Goal: Task Accomplishment & Management: Use online tool/utility

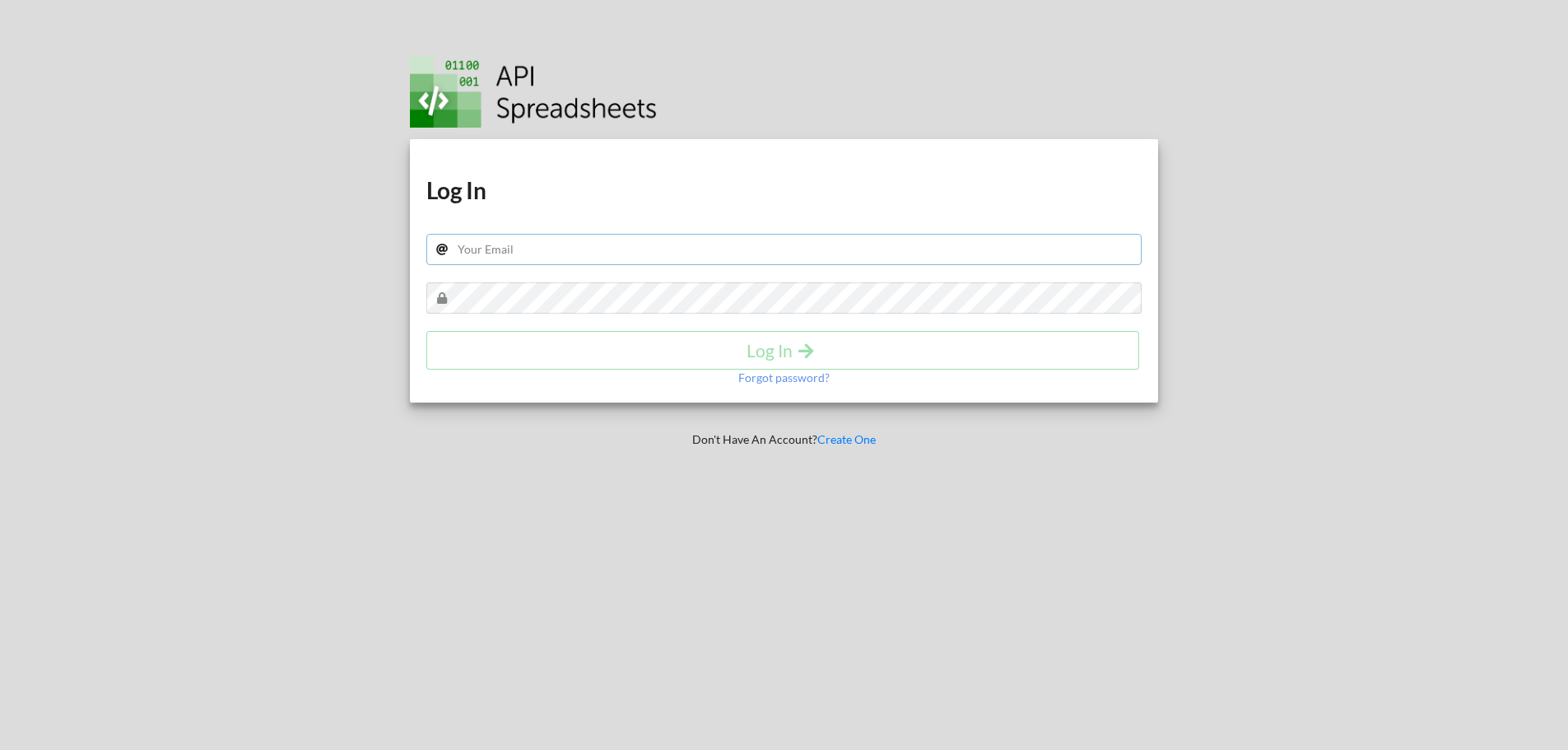
click at [566, 262] on input "text" at bounding box center [785, 250] width 716 height 32
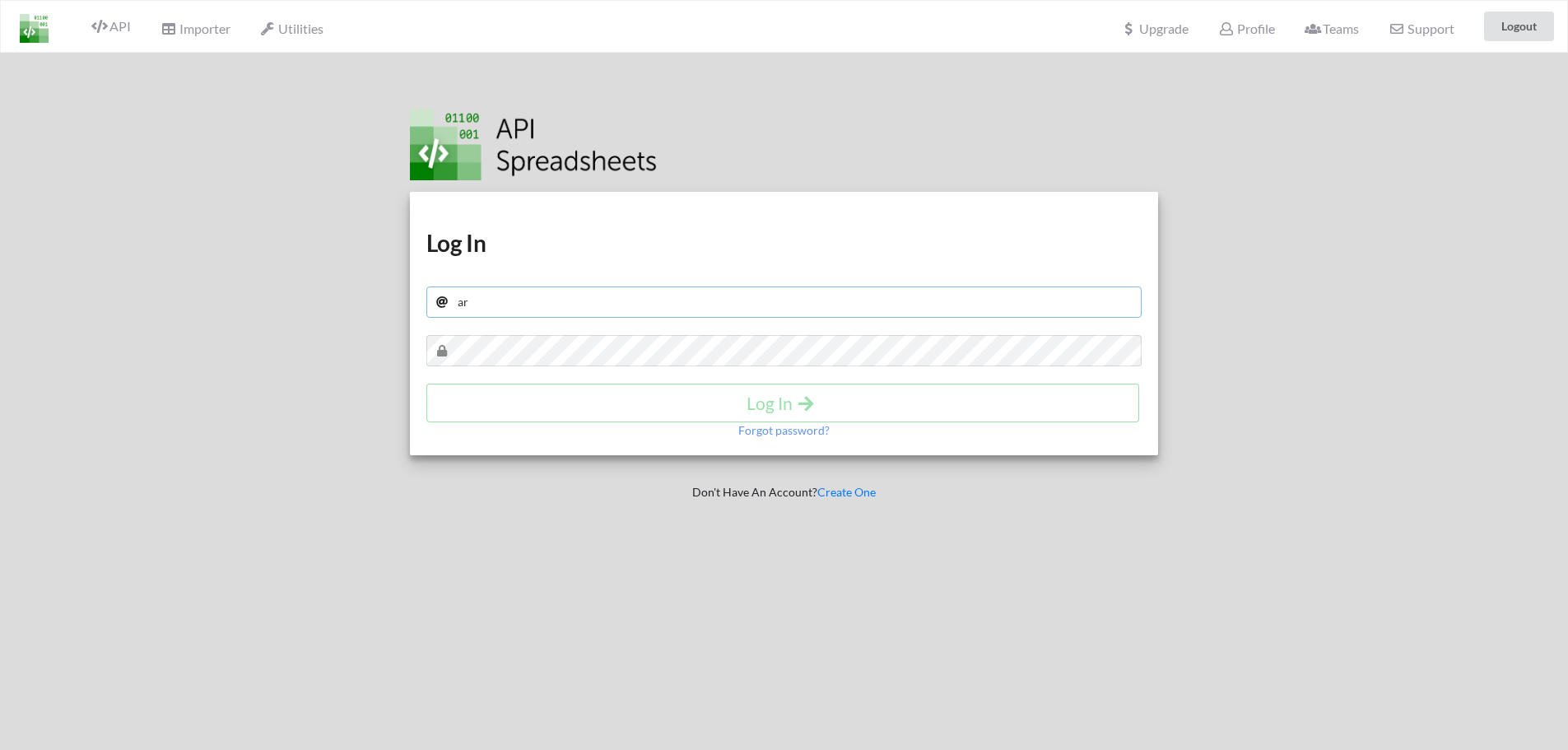
type input "arrasyamajubersama@gmail.com"
click at [516, 366] on div "Download hidden Download hidden Log In arrasyamajubersama@gmail.com Log In Forg…" at bounding box center [784, 323] width 749 height 263
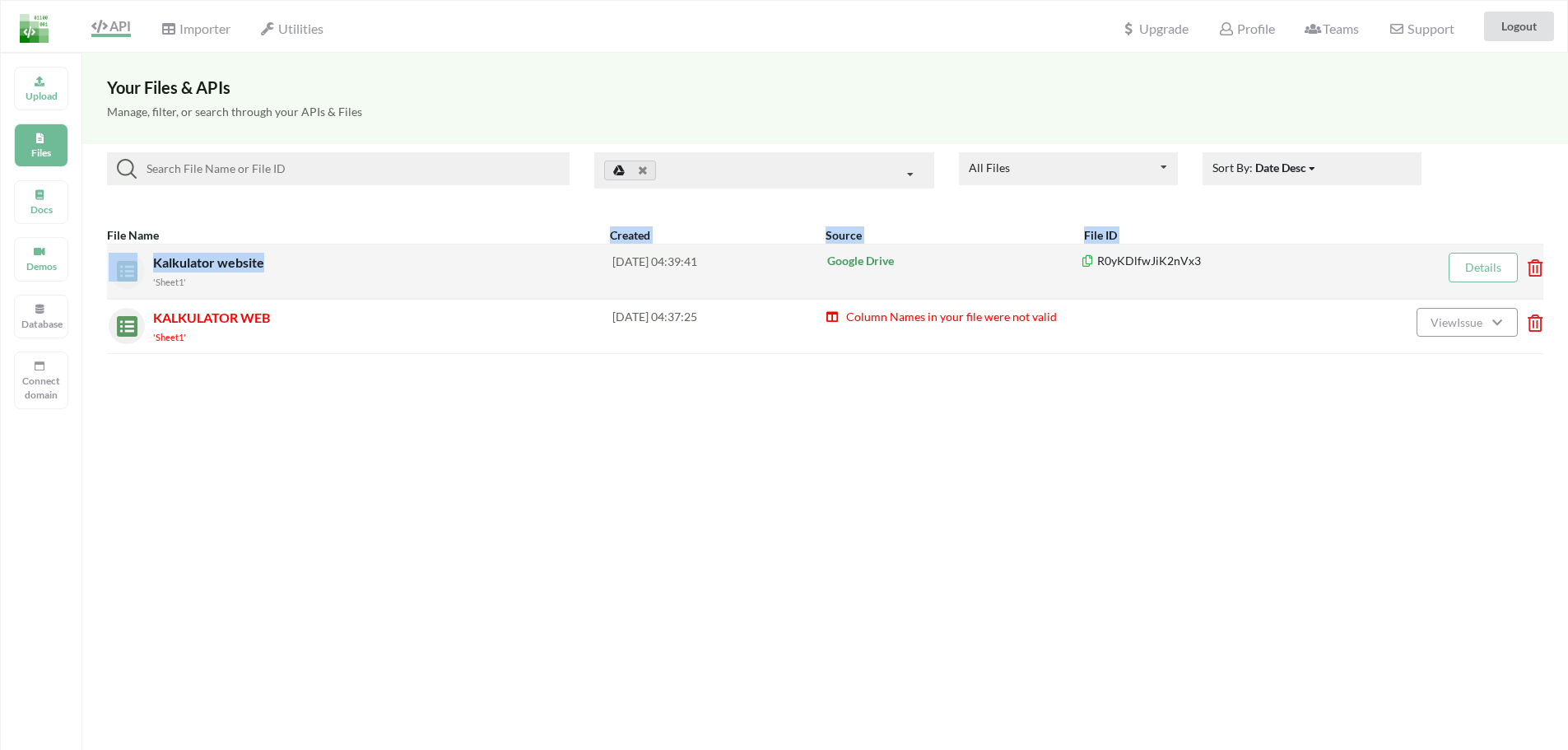
click at [359, 242] on div "File Name Created Source File ID Kalkulator website 'Sheet1' [DATE] 04:39:41 Go…" at bounding box center [825, 290] width 1486 height 144
click at [354, 258] on div "Kalkulator website 'Sheet1'" at bounding box center [383, 271] width 459 height 37
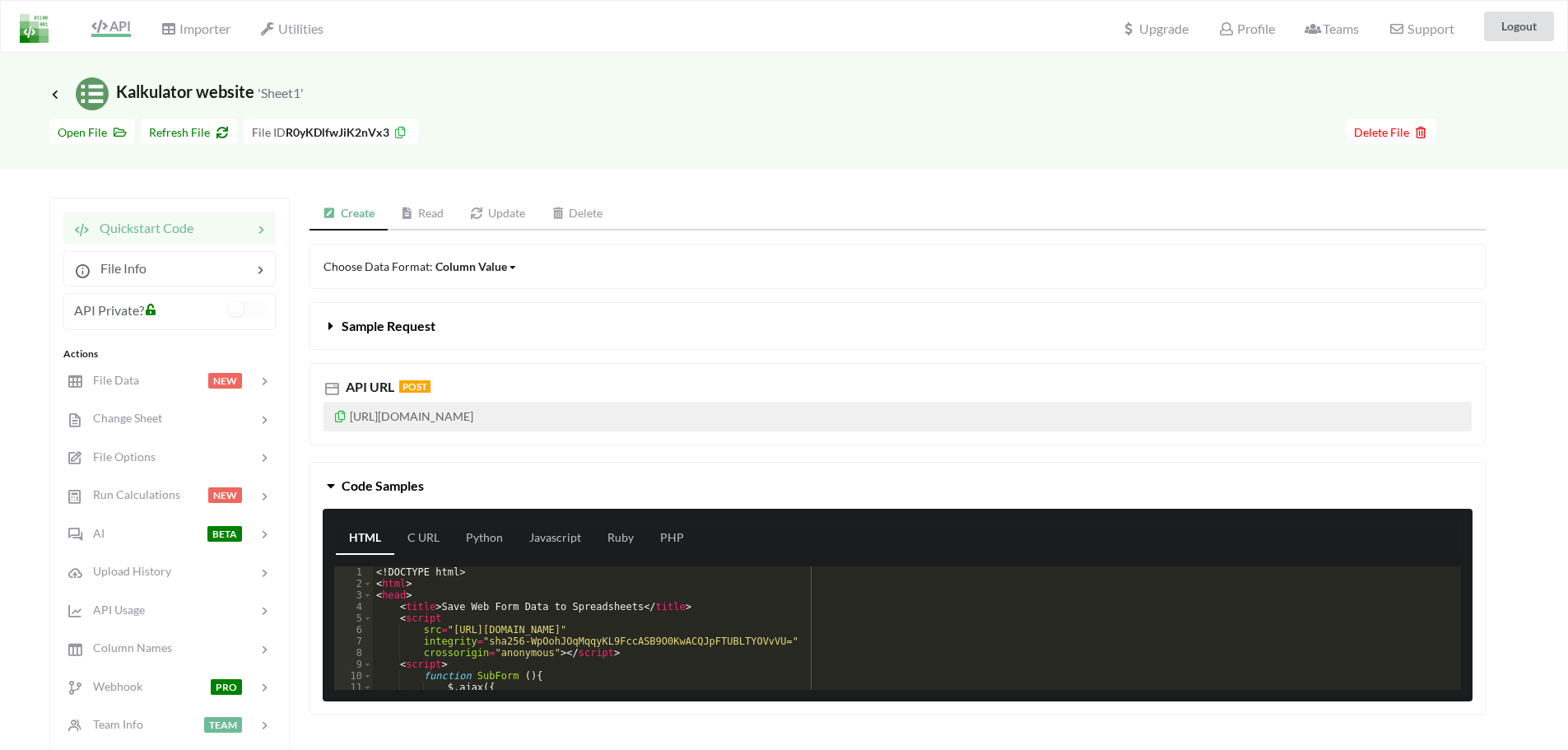
click at [342, 403] on p "[URL][DOMAIN_NAME]" at bounding box center [898, 416] width 1148 height 30
click at [335, 412] on icon at bounding box center [340, 414] width 14 height 12
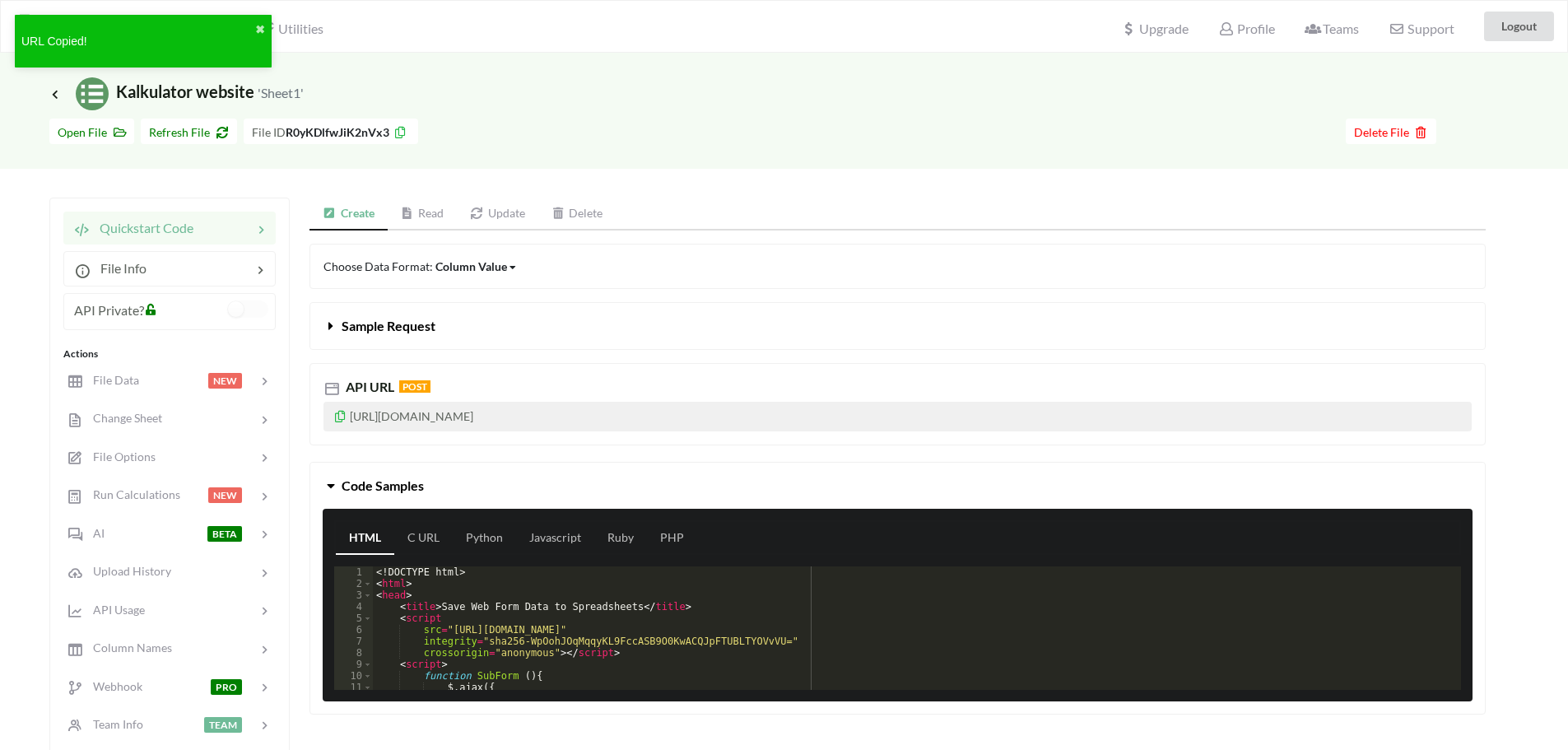
click at [331, 415] on p "[URL][DOMAIN_NAME]" at bounding box center [898, 416] width 1148 height 30
click at [339, 416] on icon at bounding box center [340, 414] width 14 height 12
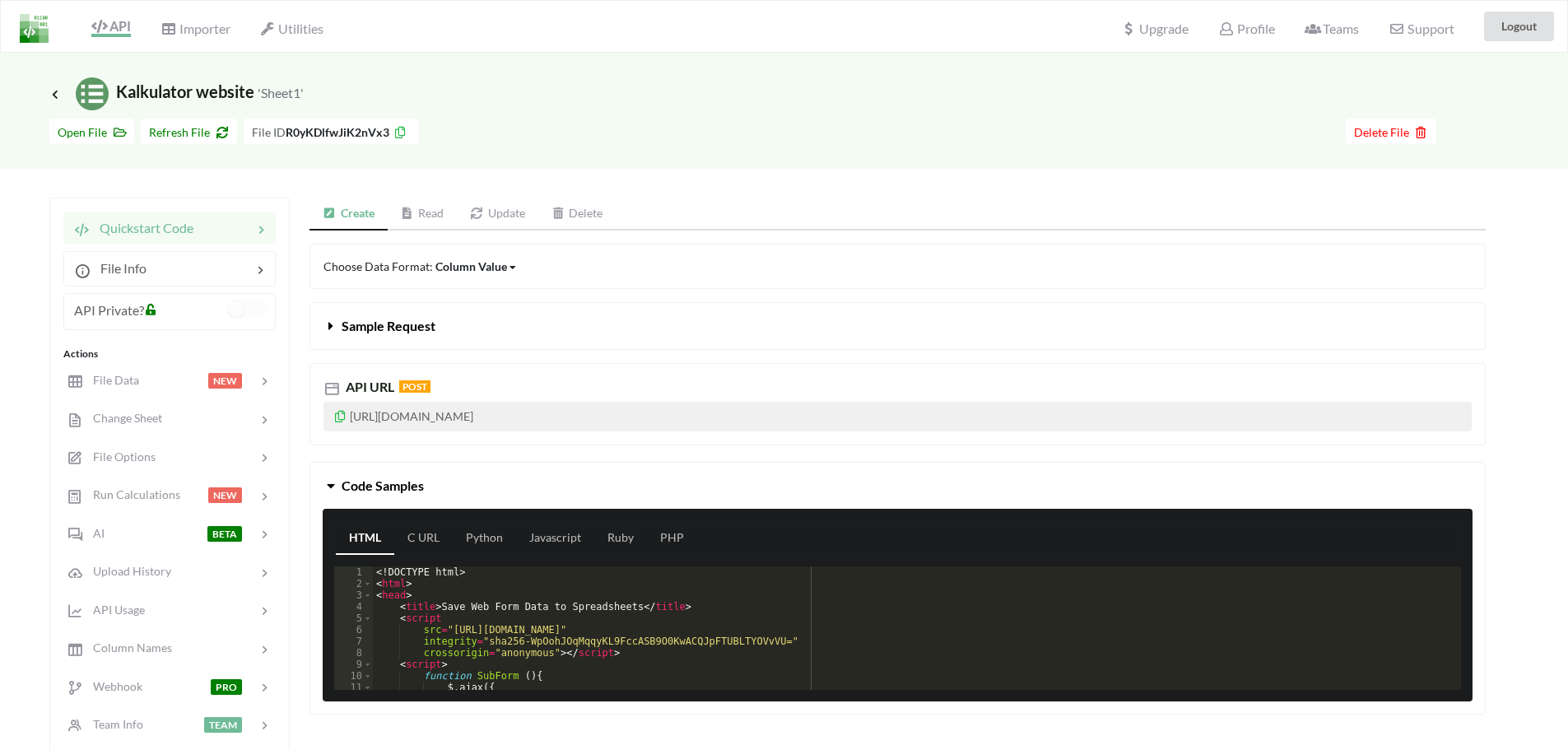
click at [60, 84] on span "Icon Link Kalkulator website 'Sheet1'" at bounding box center [176, 91] width 254 height 20
click at [52, 88] on span "Icon Link" at bounding box center [57, 94] width 14 height 13
click at [107, 13] on div "API" at bounding box center [105, 26] width 74 height 32
click at [111, 23] on span "API" at bounding box center [111, 28] width 40 height 20
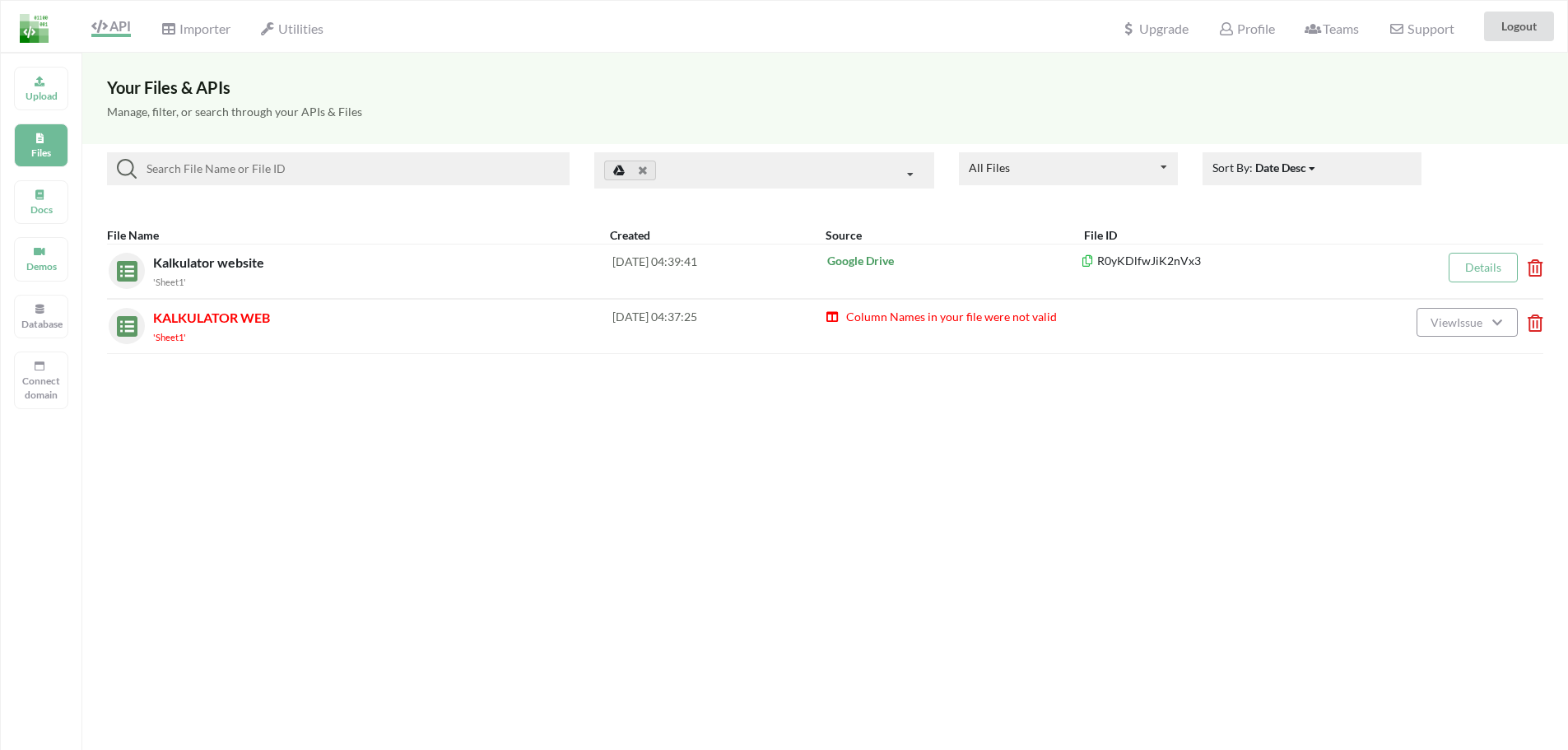
click at [1133, 16] on div "Upgrade" at bounding box center [1155, 26] width 89 height 36
click at [1136, 23] on span "Upgrade" at bounding box center [1155, 27] width 68 height 17
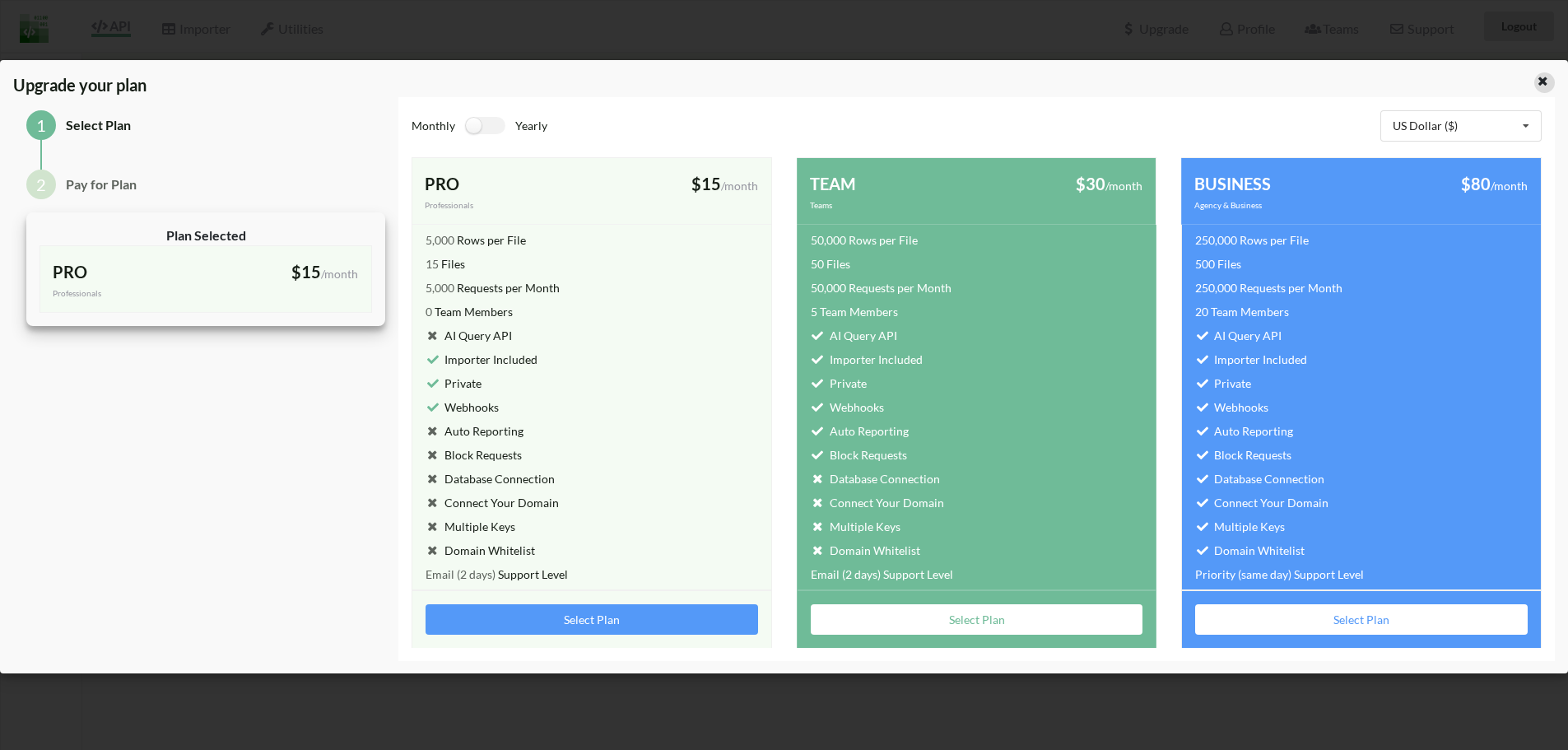
click at [1535, 72] on div at bounding box center [1502, 84] width 131 height 24
click at [1544, 78] on icon at bounding box center [1543, 79] width 14 height 12
